Goal: Purchase product/service

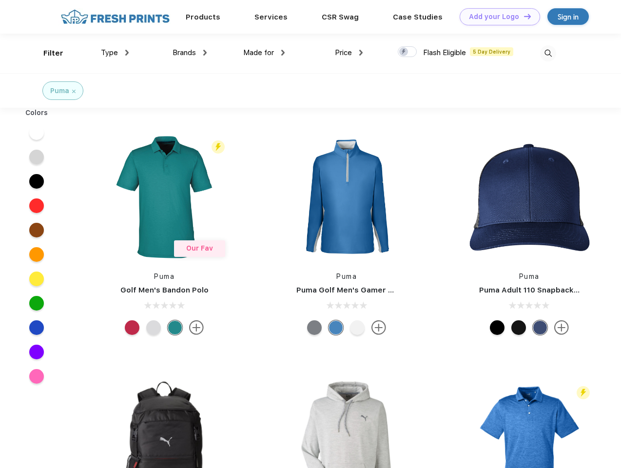
click at [496, 17] on link "Add your Logo Design Tool" at bounding box center [500, 16] width 80 height 17
click at [0, 0] on div "Design Tool" at bounding box center [0, 0] width 0 height 0
click at [523, 16] on link "Add your Logo Design Tool" at bounding box center [500, 16] width 80 height 17
click at [47, 53] on div "Filter" at bounding box center [53, 53] width 20 height 11
click at [115, 53] on span "Type" at bounding box center [109, 52] width 17 height 9
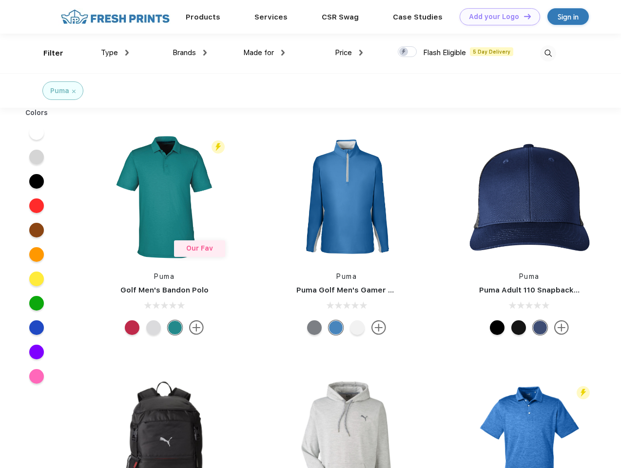
click at [190, 53] on span "Brands" at bounding box center [184, 52] width 23 height 9
click at [264, 53] on span "Made for" at bounding box center [258, 52] width 31 height 9
click at [349, 53] on span "Price" at bounding box center [343, 52] width 17 height 9
click at [408, 52] on div at bounding box center [407, 51] width 19 height 11
click at [404, 52] on input "checkbox" at bounding box center [401, 49] width 6 height 6
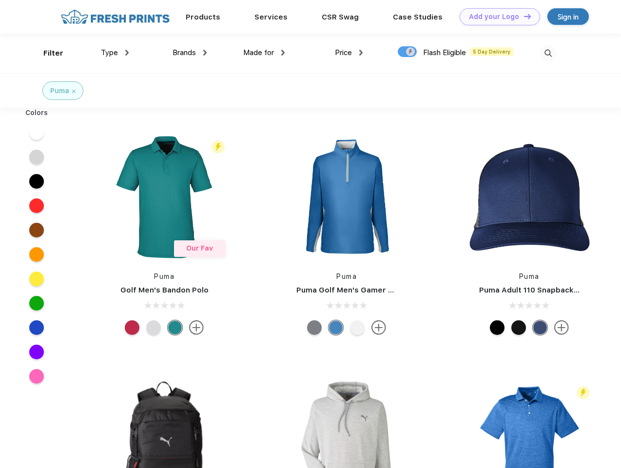
click at [548, 53] on img at bounding box center [548, 53] width 16 height 16
